Goal: Transaction & Acquisition: Subscribe to service/newsletter

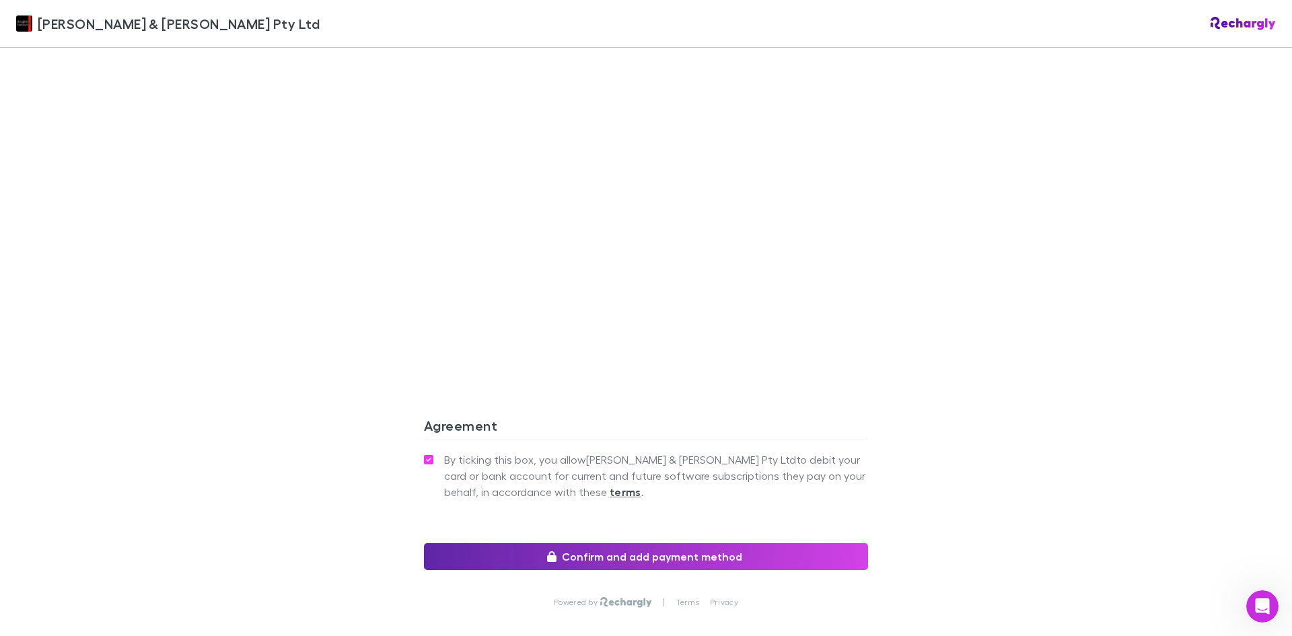
scroll to position [1104, 0]
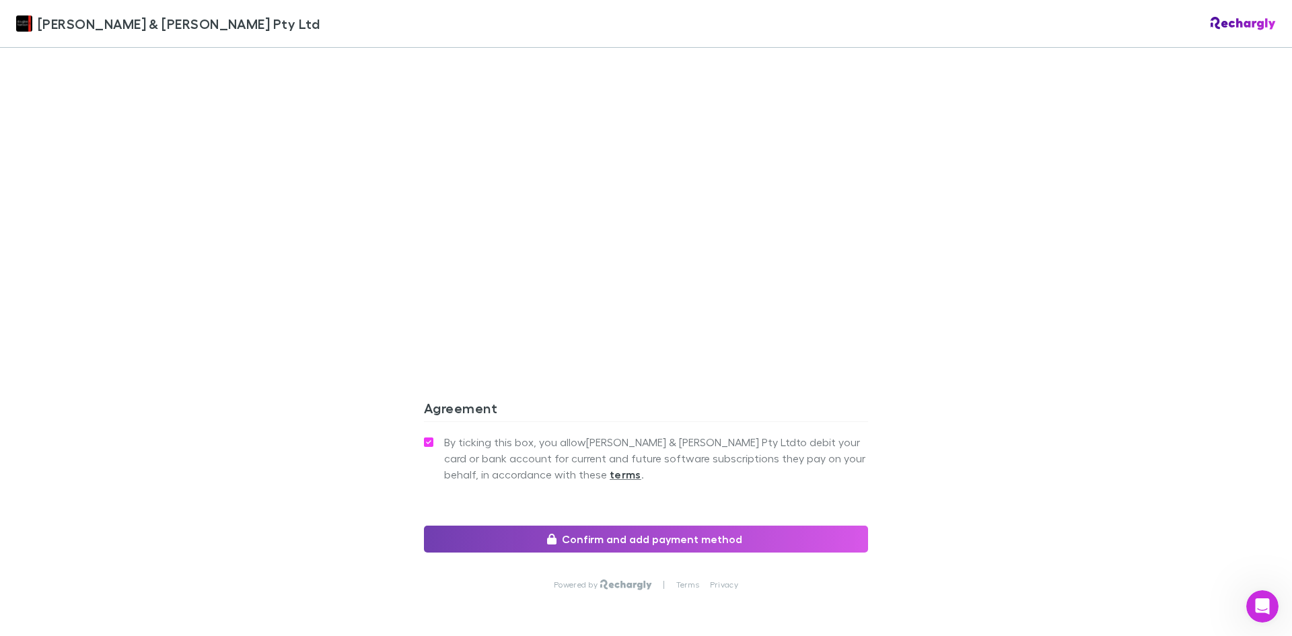
click at [638, 526] on button "Confirm and add payment method" at bounding box center [646, 539] width 444 height 27
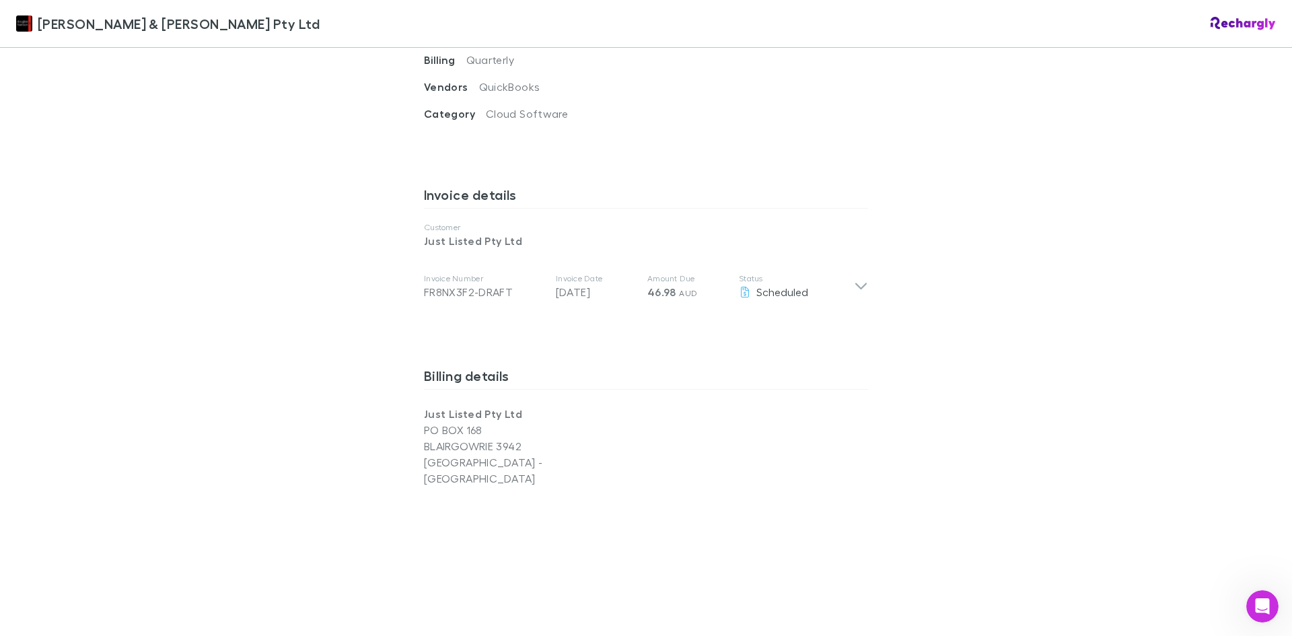
scroll to position [602, 0]
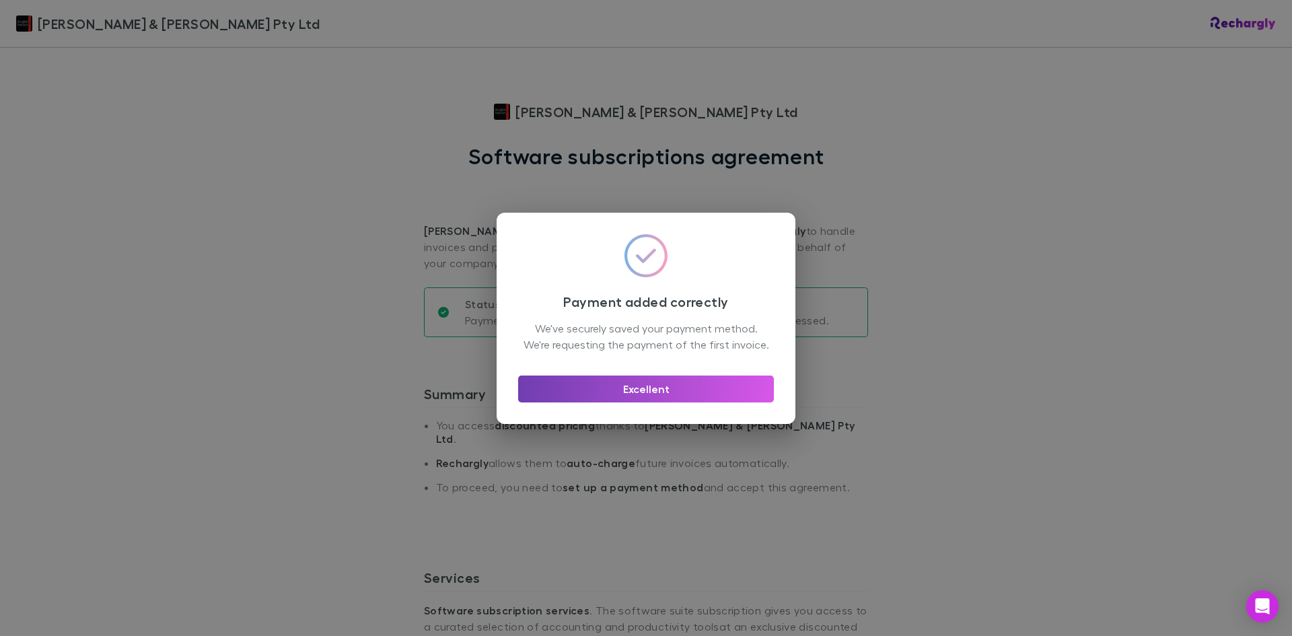
click at [612, 398] on button "Excellent" at bounding box center [646, 389] width 256 height 27
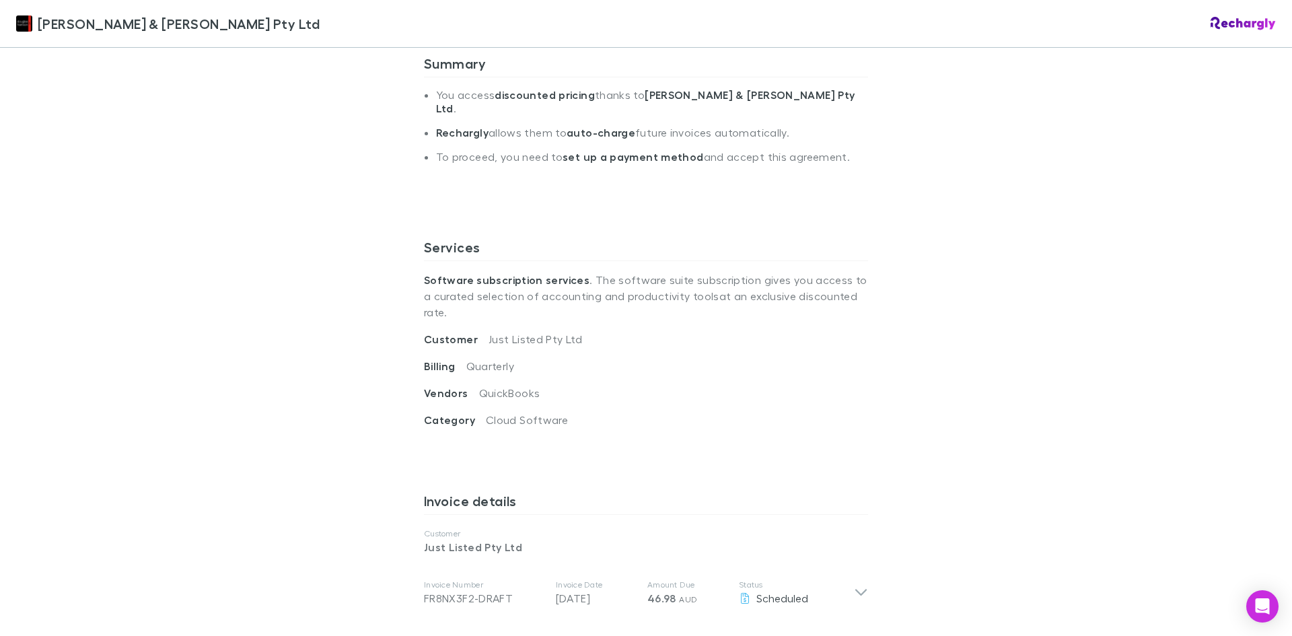
scroll to position [289, 0]
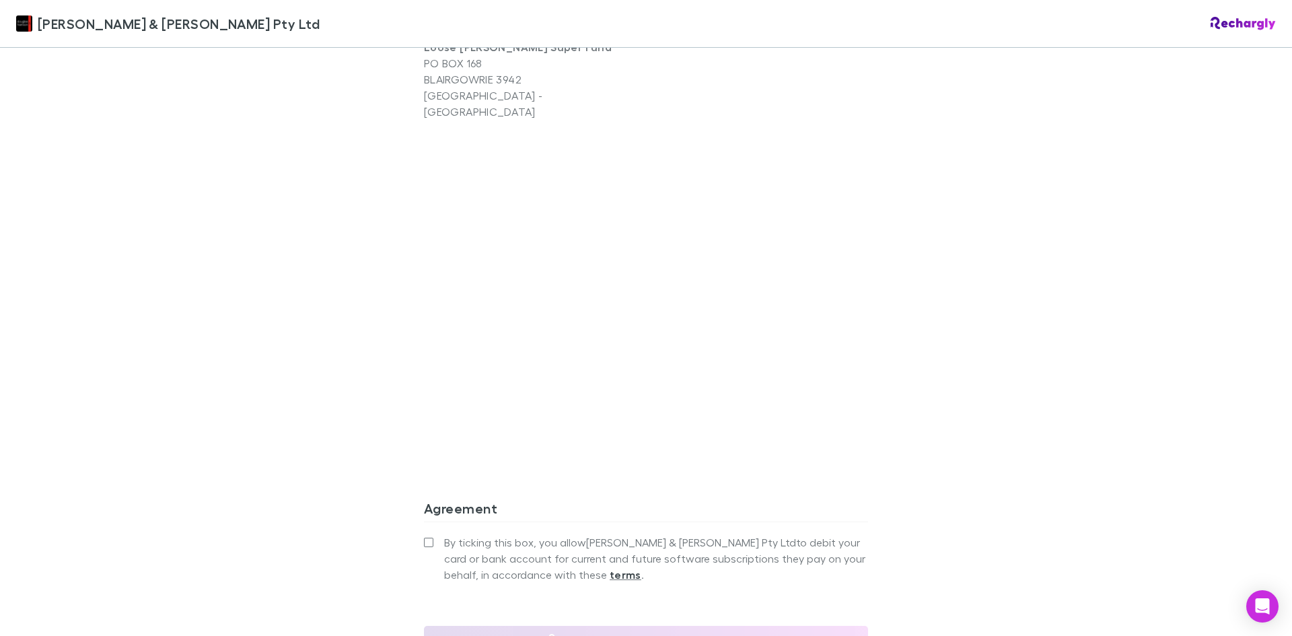
scroll to position [1077, 0]
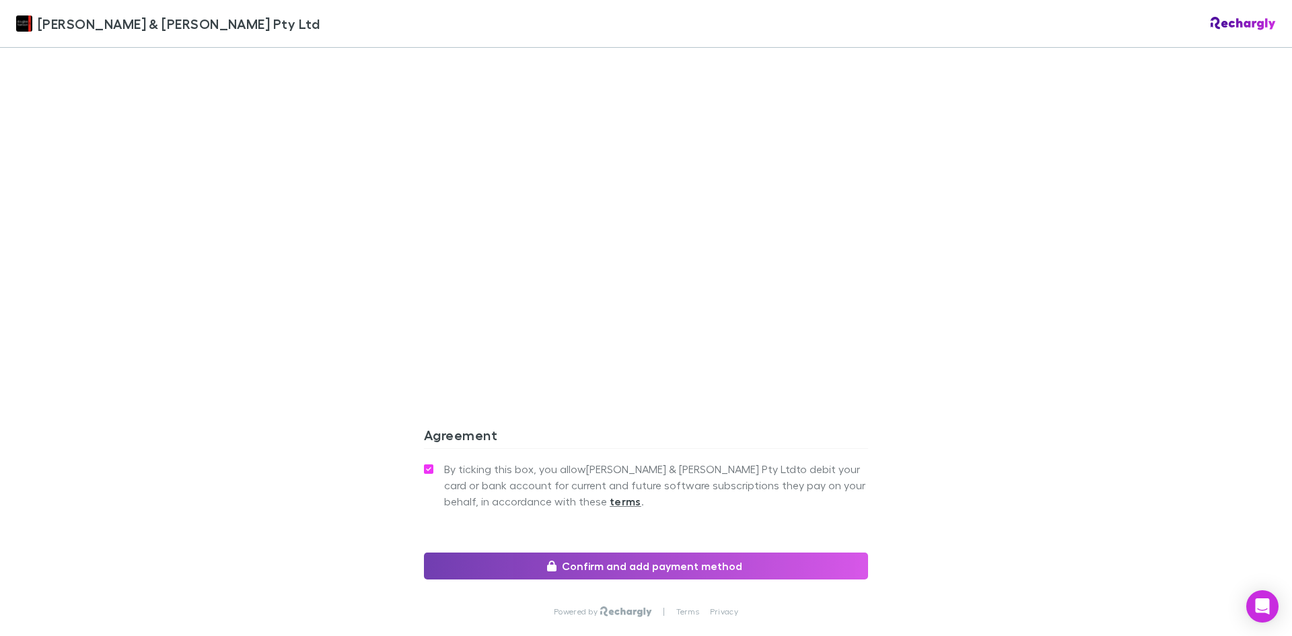
click at [619, 553] on button "Confirm and add payment method" at bounding box center [646, 566] width 444 height 27
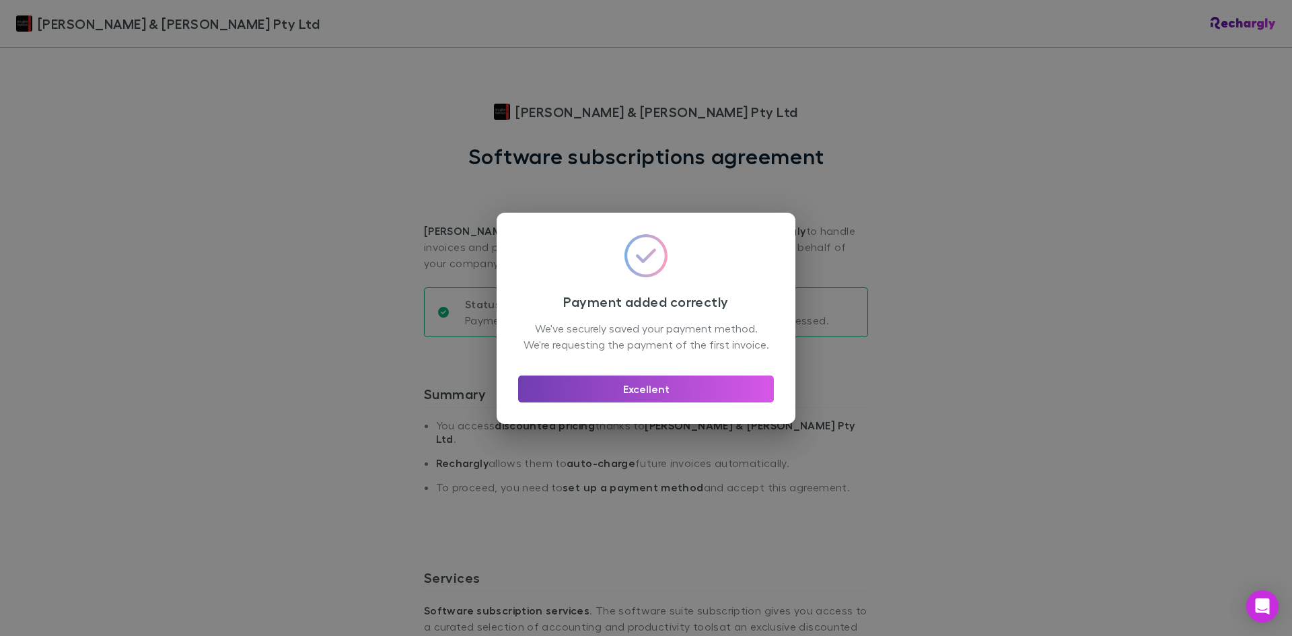
click at [705, 398] on button "Excellent" at bounding box center [646, 389] width 256 height 27
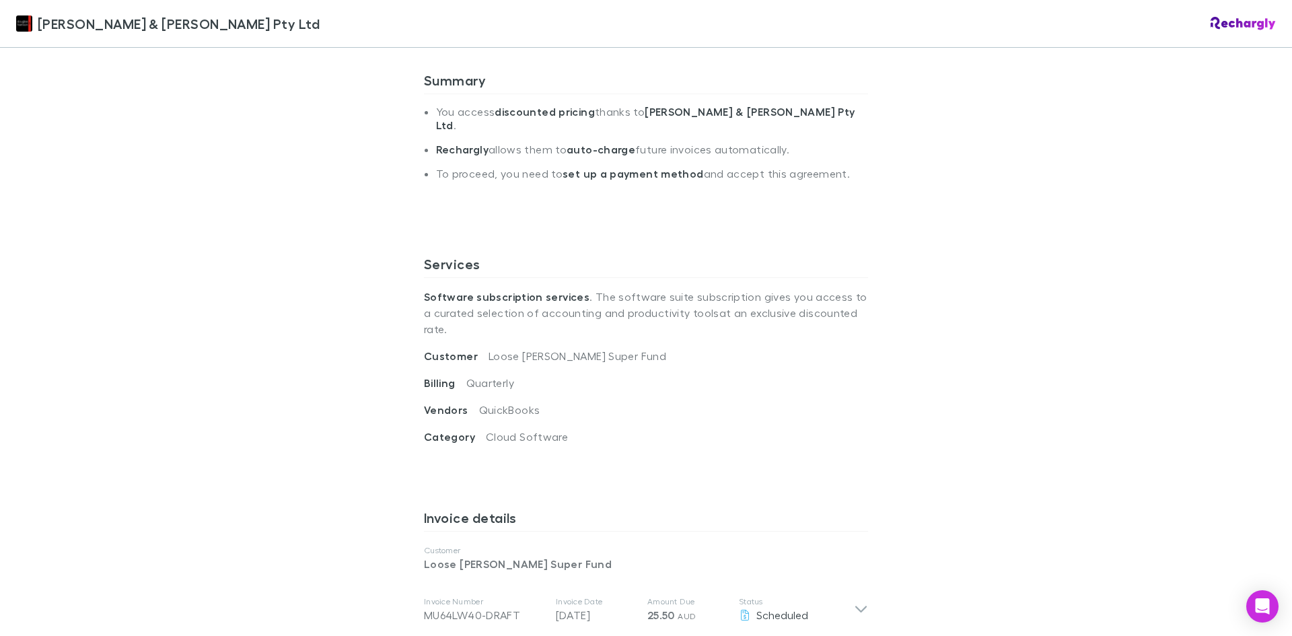
scroll to position [289, 0]
